Goal: Book appointment/travel/reservation

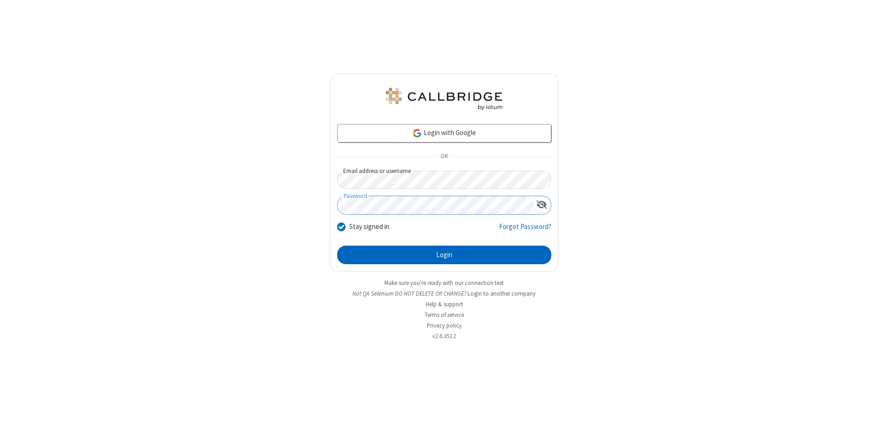
click at [444, 255] on button "Login" at bounding box center [444, 255] width 214 height 18
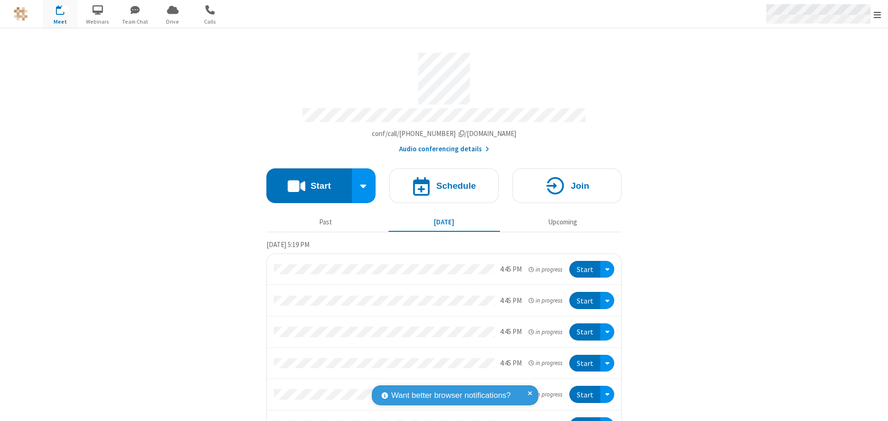
click at [877, 14] on span "Open menu" at bounding box center [876, 14] width 7 height 9
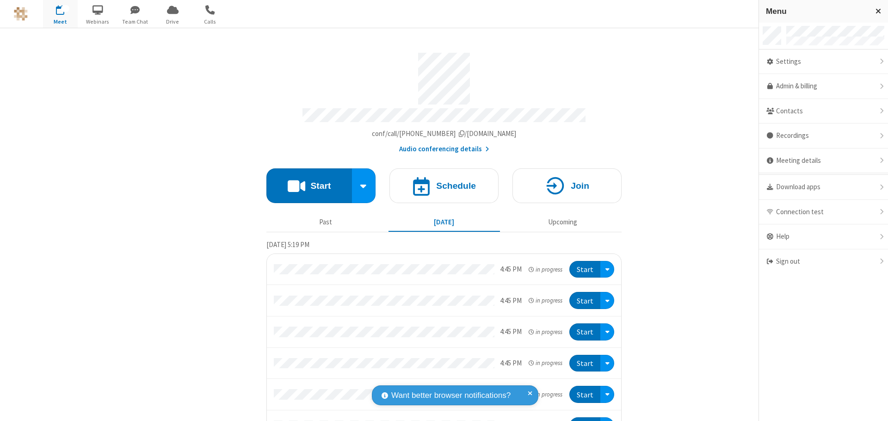
click at [60, 14] on span "button" at bounding box center [60, 10] width 35 height 16
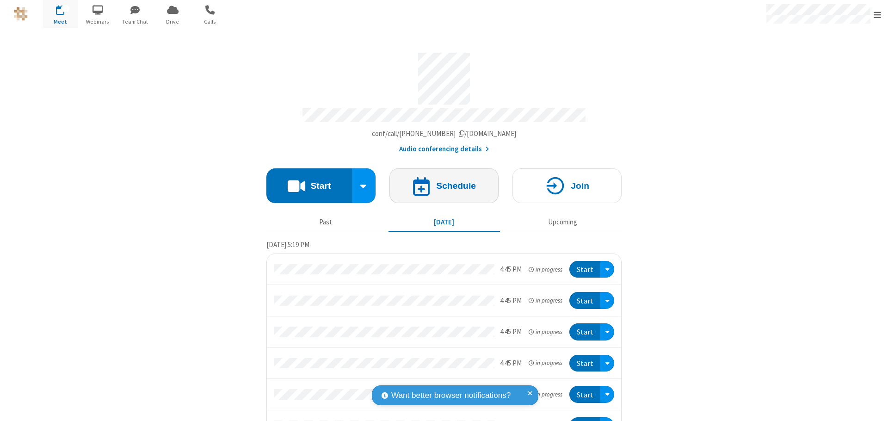
click at [440, 181] on h4 "Schedule" at bounding box center [456, 185] width 40 height 9
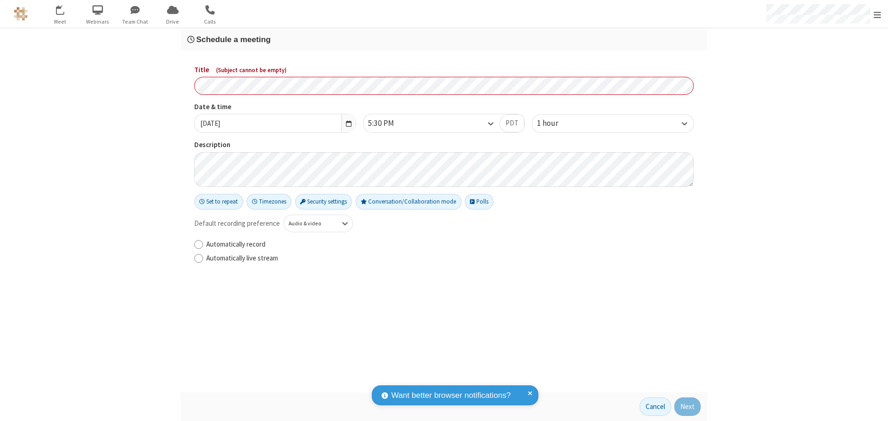
click at [444, 39] on h3 "Schedule a meeting" at bounding box center [443, 39] width 513 height 9
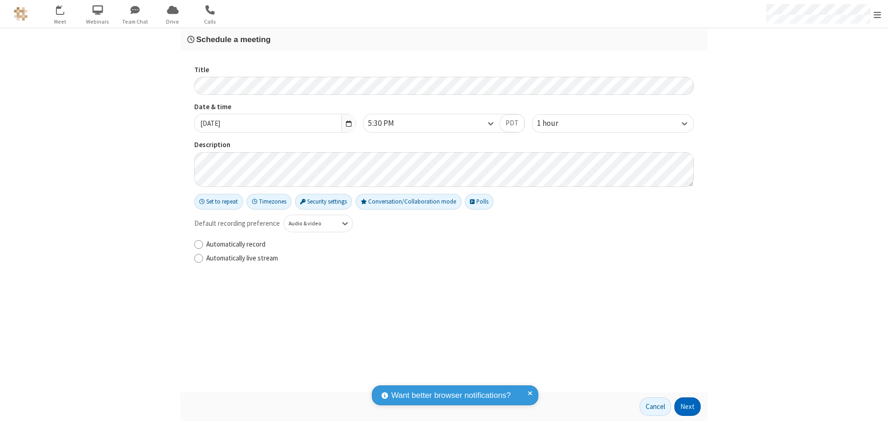
click at [688, 406] on button "Next" at bounding box center [687, 406] width 26 height 18
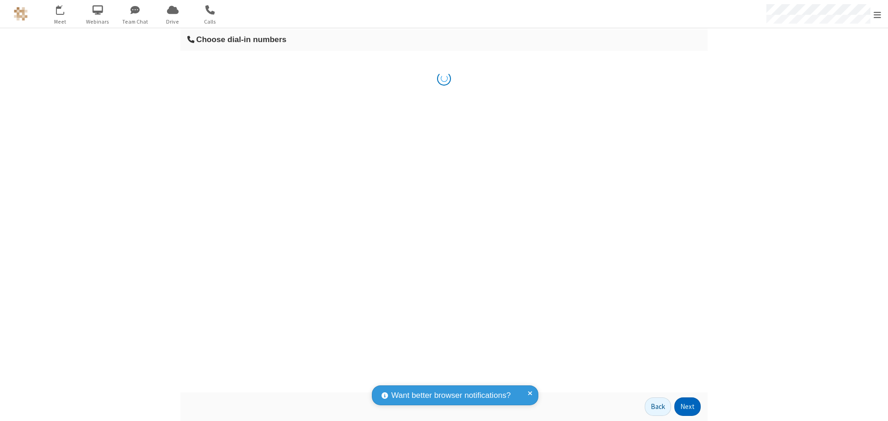
click at [688, 406] on button "Next" at bounding box center [687, 406] width 26 height 18
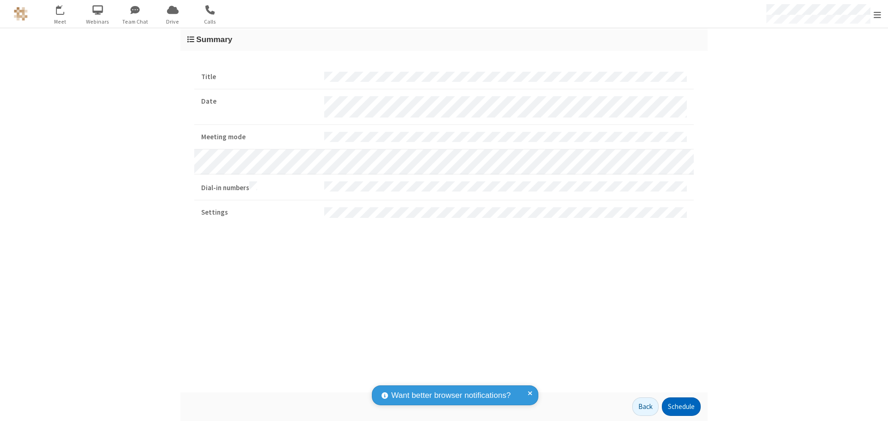
click at [681, 406] on button "Schedule" at bounding box center [681, 406] width 39 height 18
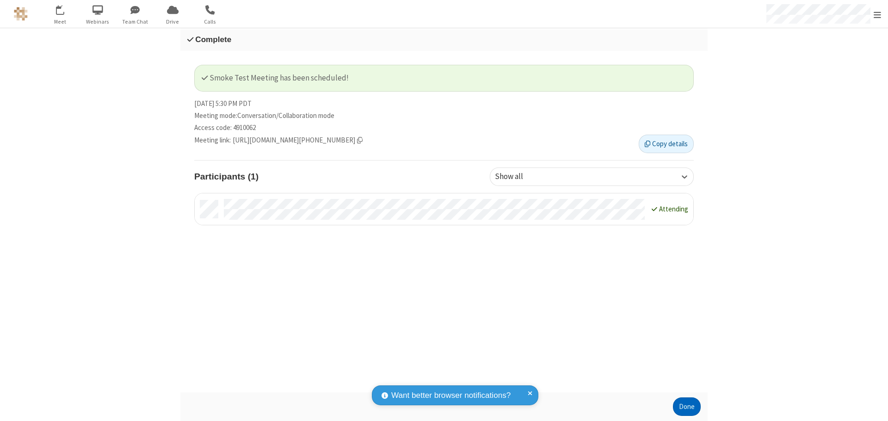
click at [687, 406] on button "Done" at bounding box center [687, 406] width 28 height 18
